Goal: Task Accomplishment & Management: Complete application form

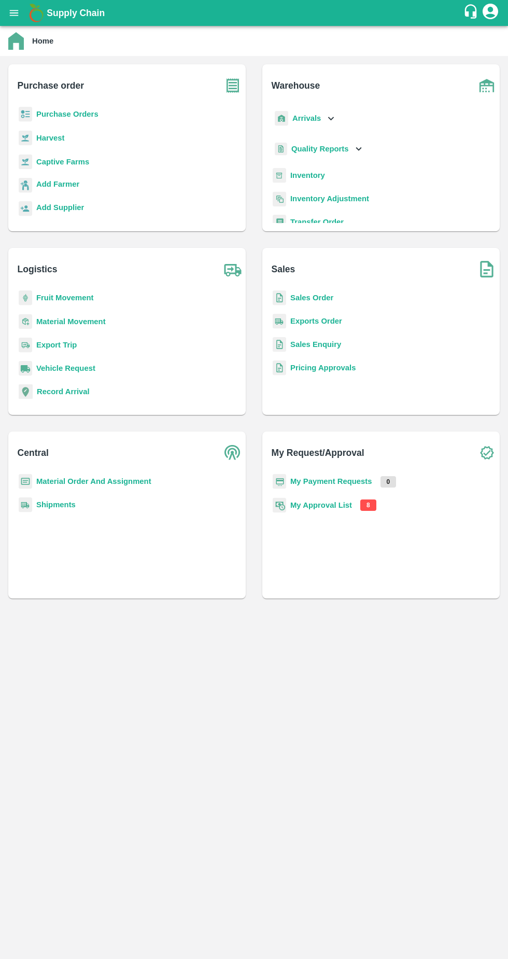
click at [54, 114] on b "Purchase Orders" at bounding box center [67, 114] width 62 height 8
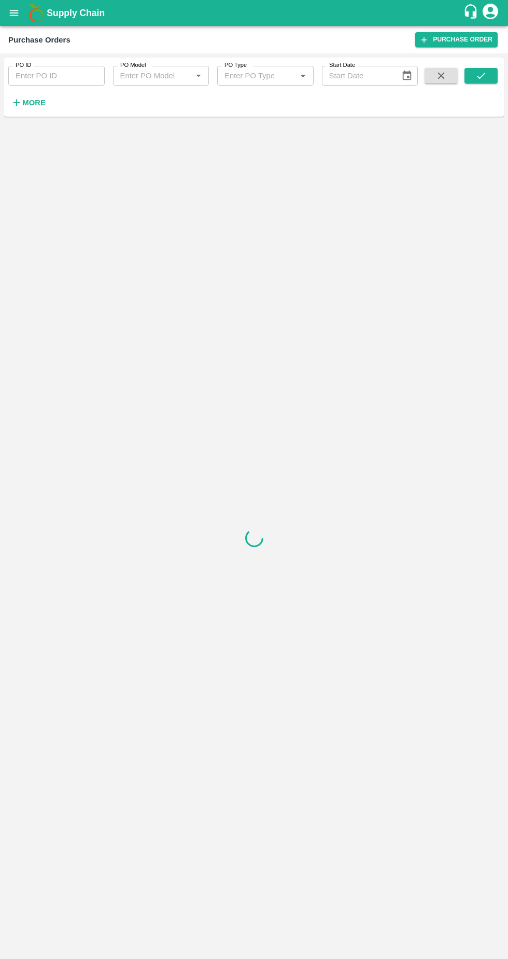
click at [481, 39] on link "Purchase Order" at bounding box center [456, 39] width 82 height 15
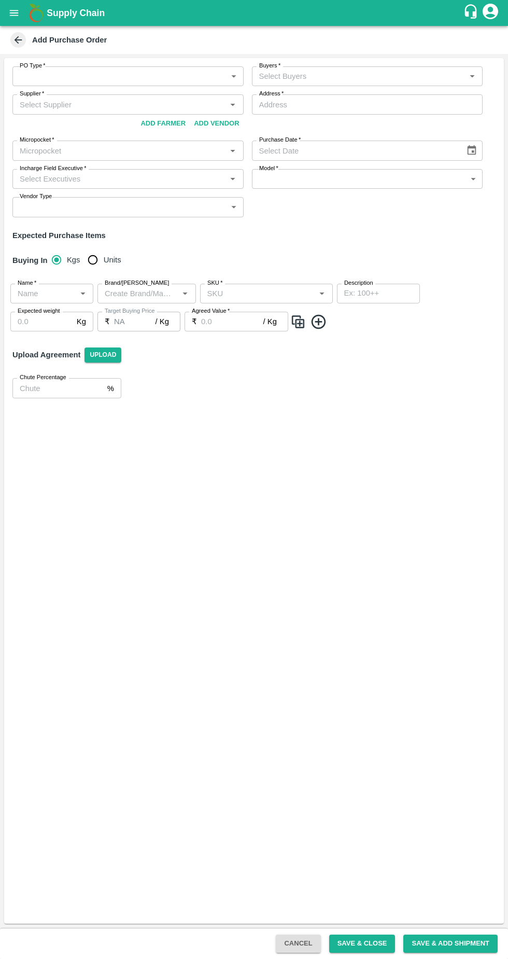
click at [227, 122] on button "Add Vendor" at bounding box center [216, 124] width 53 height 18
